Goal: Transaction & Acquisition: Purchase product/service

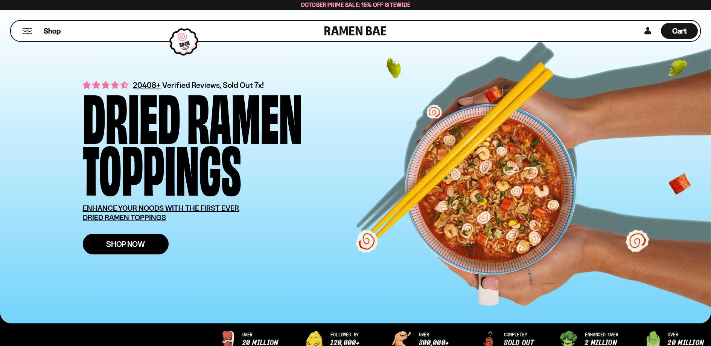
click at [106, 248] on span "Shop Now" at bounding box center [125, 244] width 39 height 8
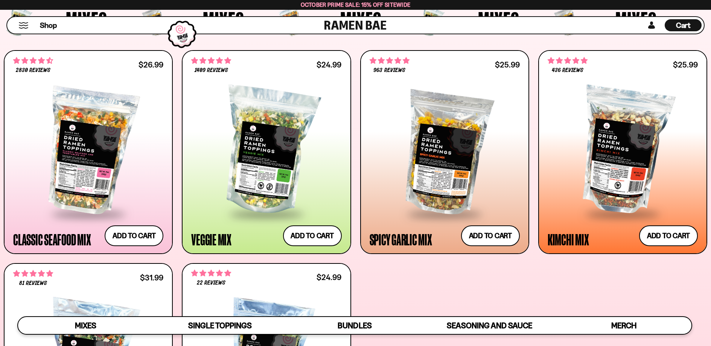
scroll to position [301, 0]
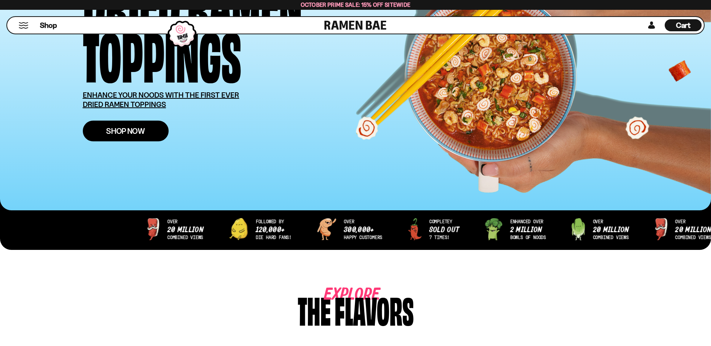
scroll to position [113, 0]
click at [106, 135] on span "Shop Now" at bounding box center [125, 131] width 39 height 8
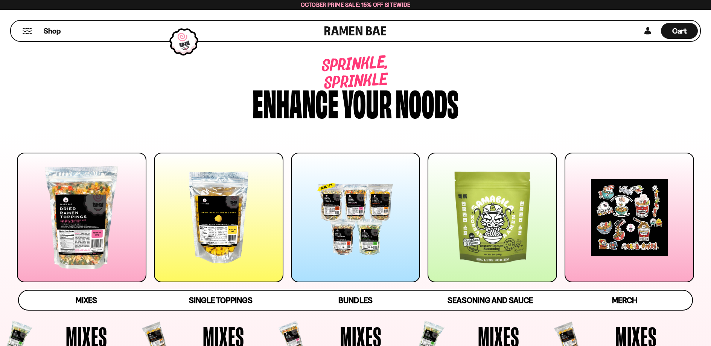
click at [78, 240] on div at bounding box center [82, 217] width 130 height 130
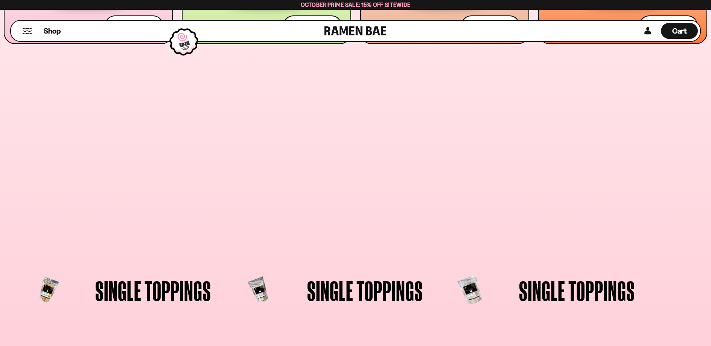
scroll to position [55, 0]
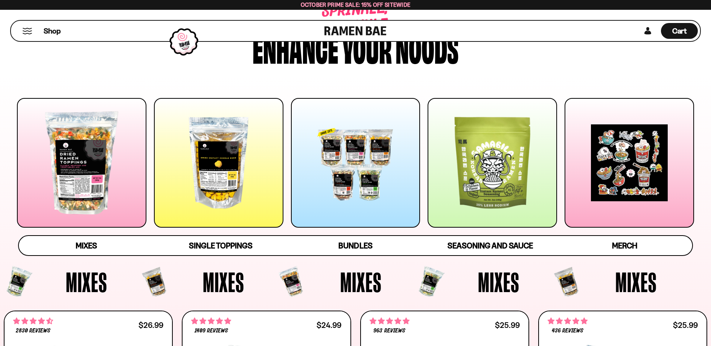
click at [373, 209] on div at bounding box center [356, 163] width 130 height 130
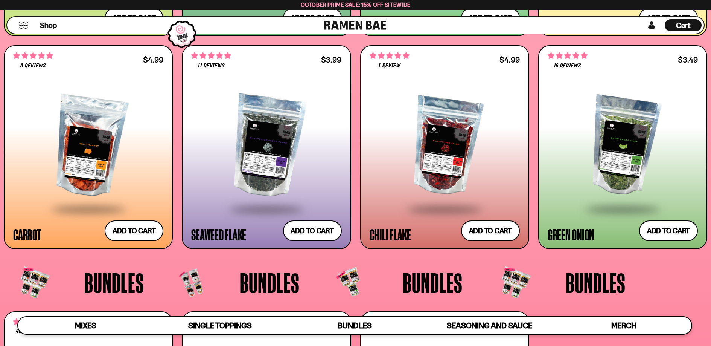
scroll to position [1644, 0]
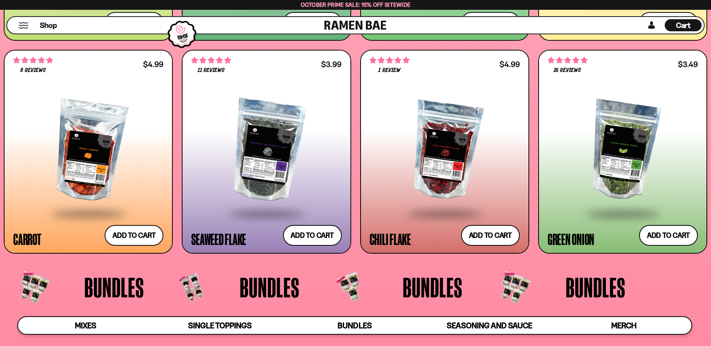
click at [621, 179] on div at bounding box center [623, 151] width 150 height 124
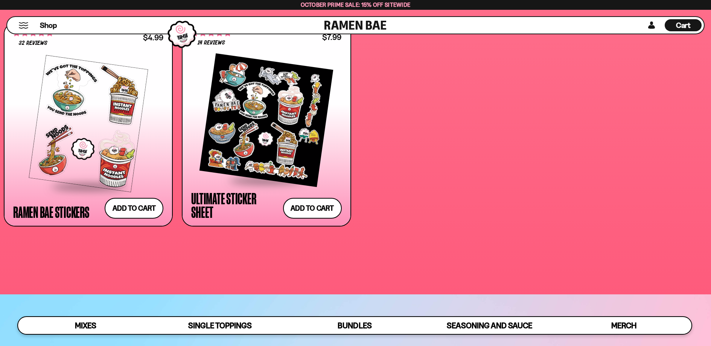
scroll to position [2485, 0]
